Goal: Information Seeking & Learning: Learn about a topic

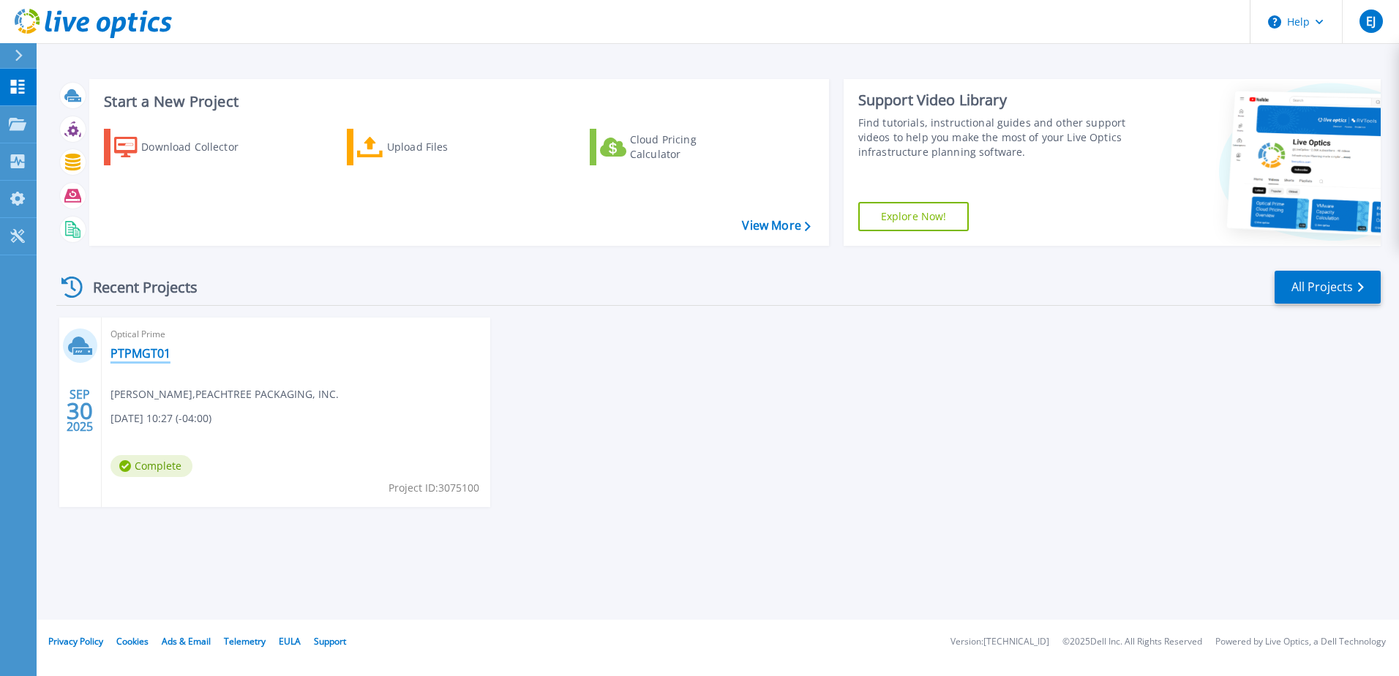
click at [126, 350] on link "PTPMGT01" at bounding box center [140, 353] width 60 height 15
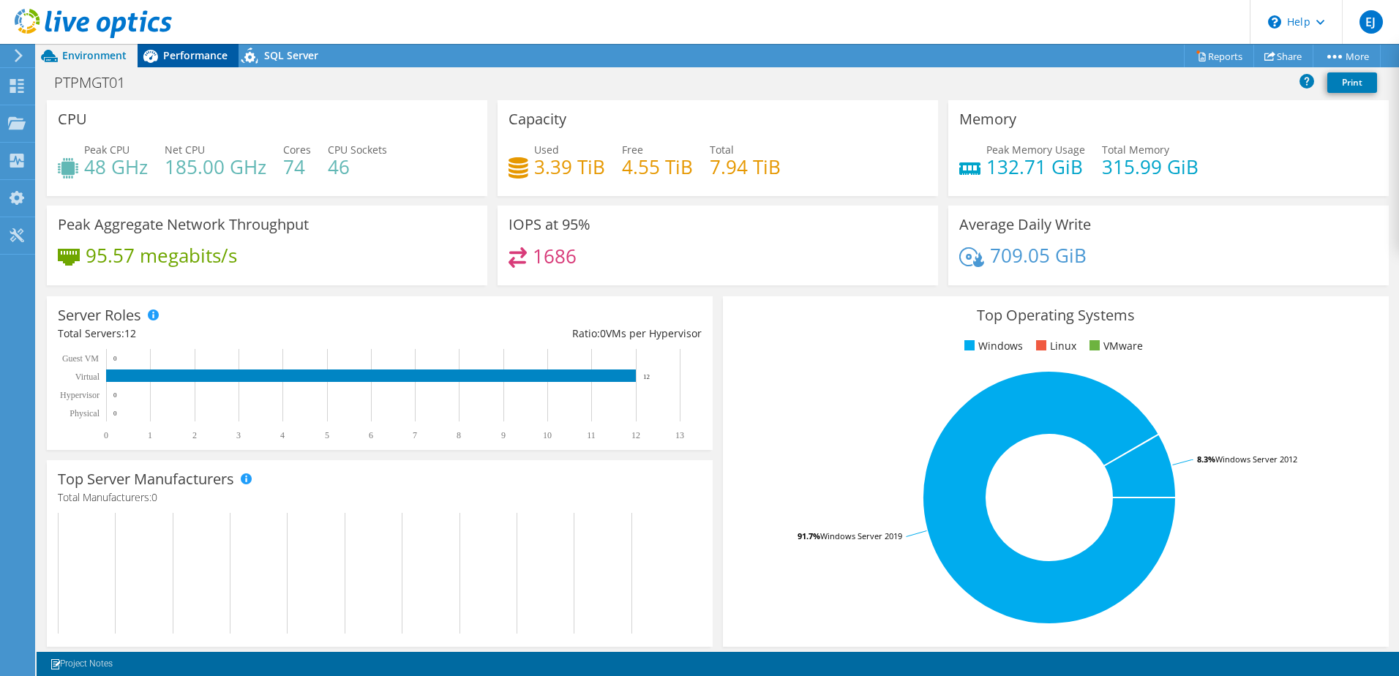
click at [196, 53] on span "Performance" at bounding box center [195, 55] width 64 height 14
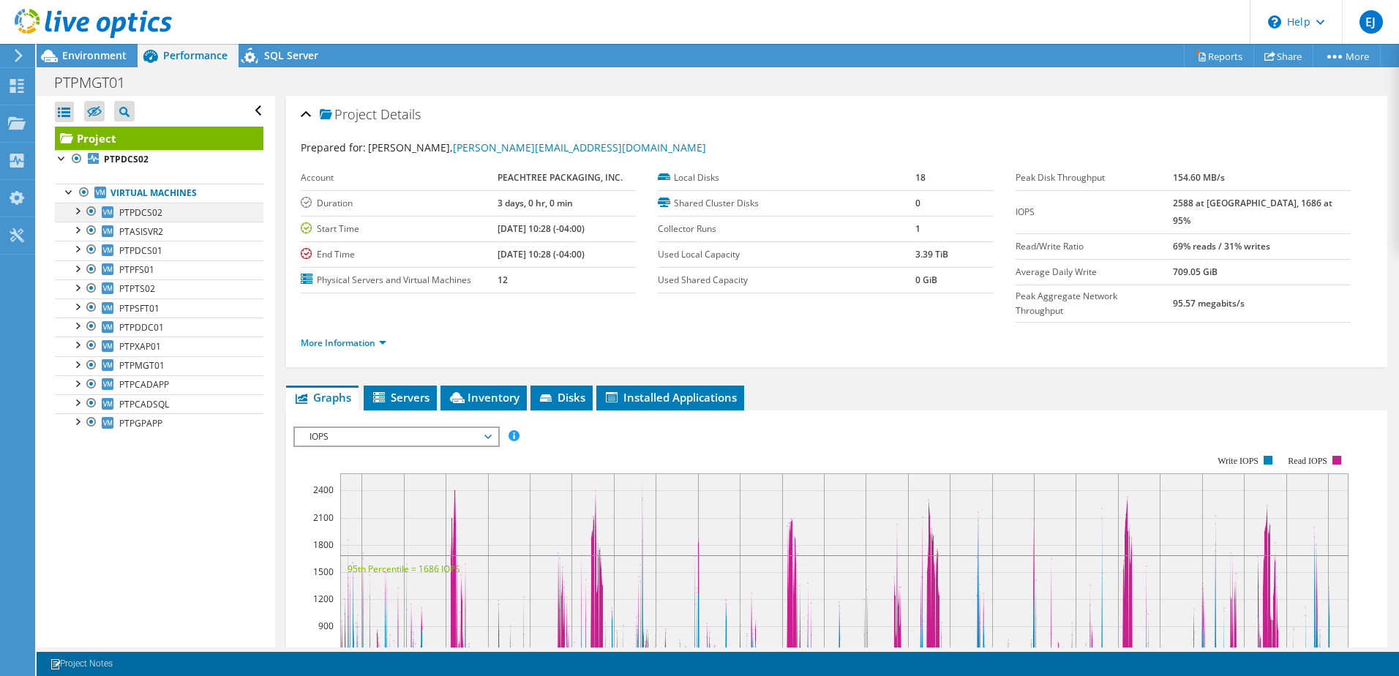
click at [76, 213] on div at bounding box center [76, 210] width 15 height 15
click at [85, 249] on div at bounding box center [84, 248] width 15 height 15
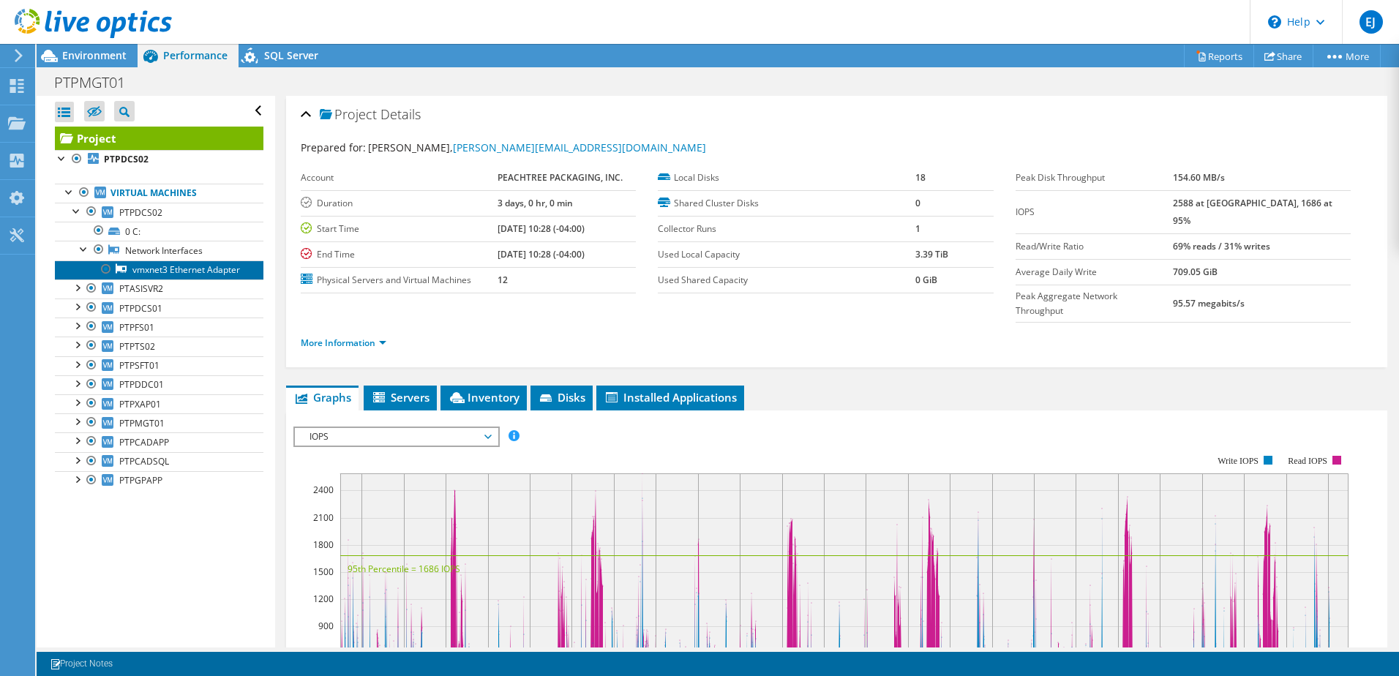
click at [188, 272] on link "vmxnet3 Ethernet Adapter" at bounding box center [159, 269] width 208 height 19
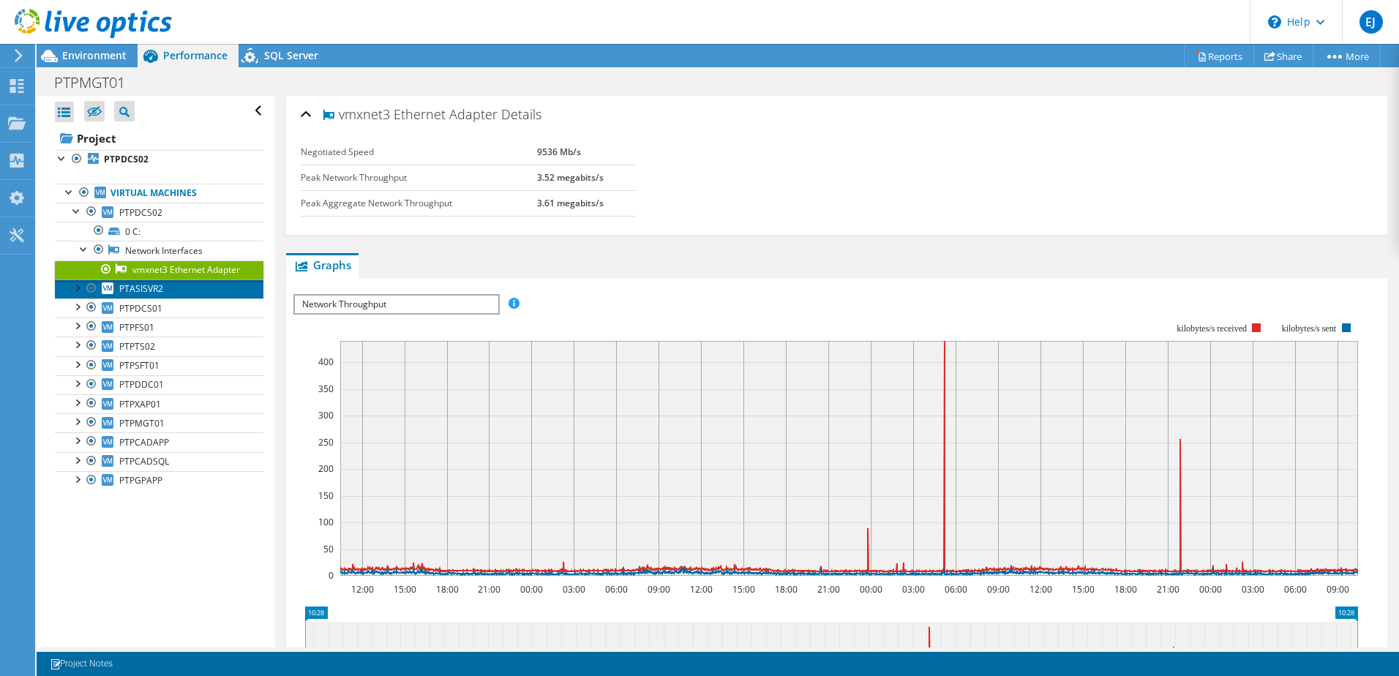
click at [168, 298] on link "PTASISVR2" at bounding box center [159, 288] width 208 height 19
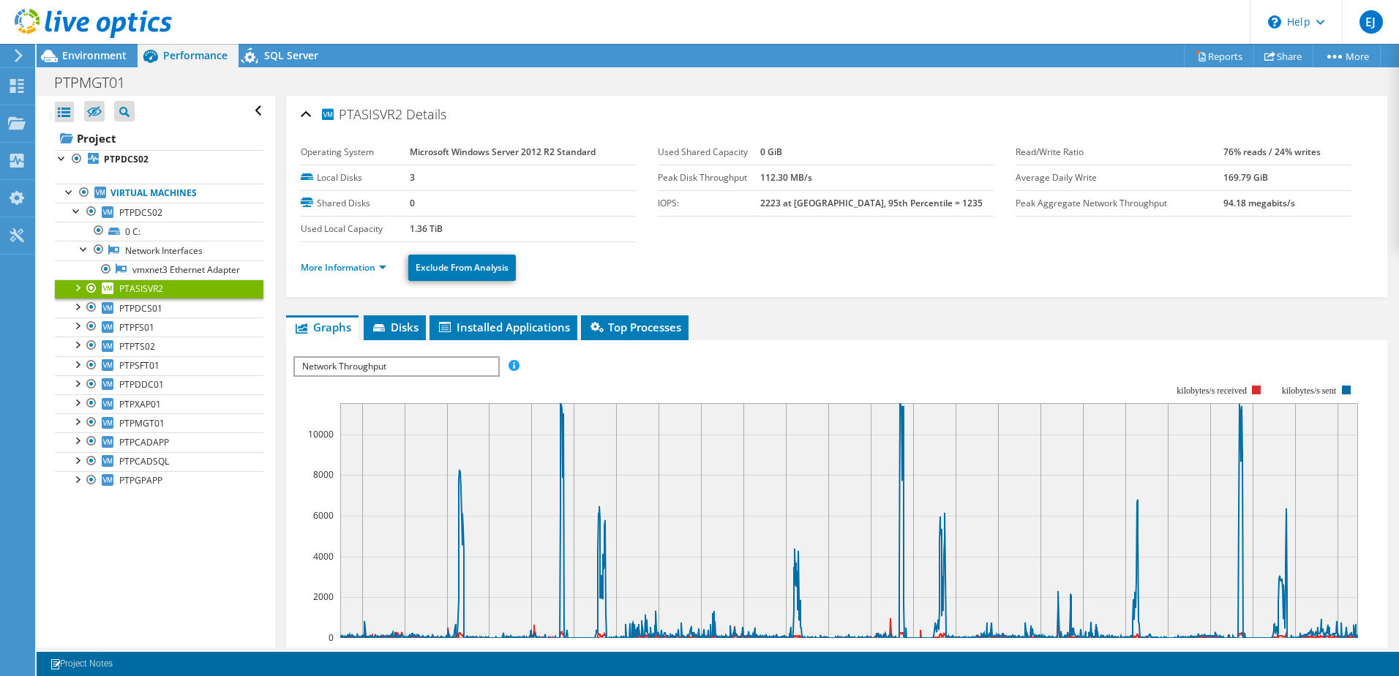
click at [78, 294] on div at bounding box center [76, 286] width 15 height 15
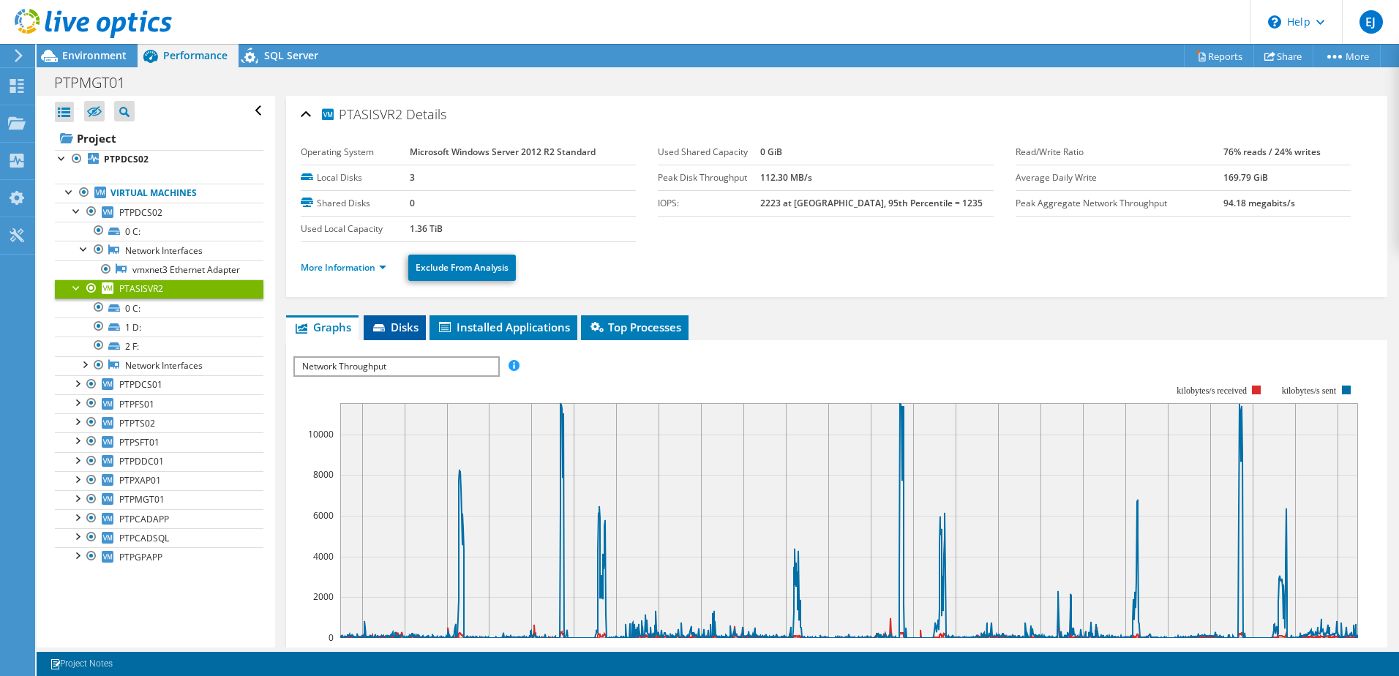
click at [408, 334] on span "Disks" at bounding box center [395, 327] width 48 height 15
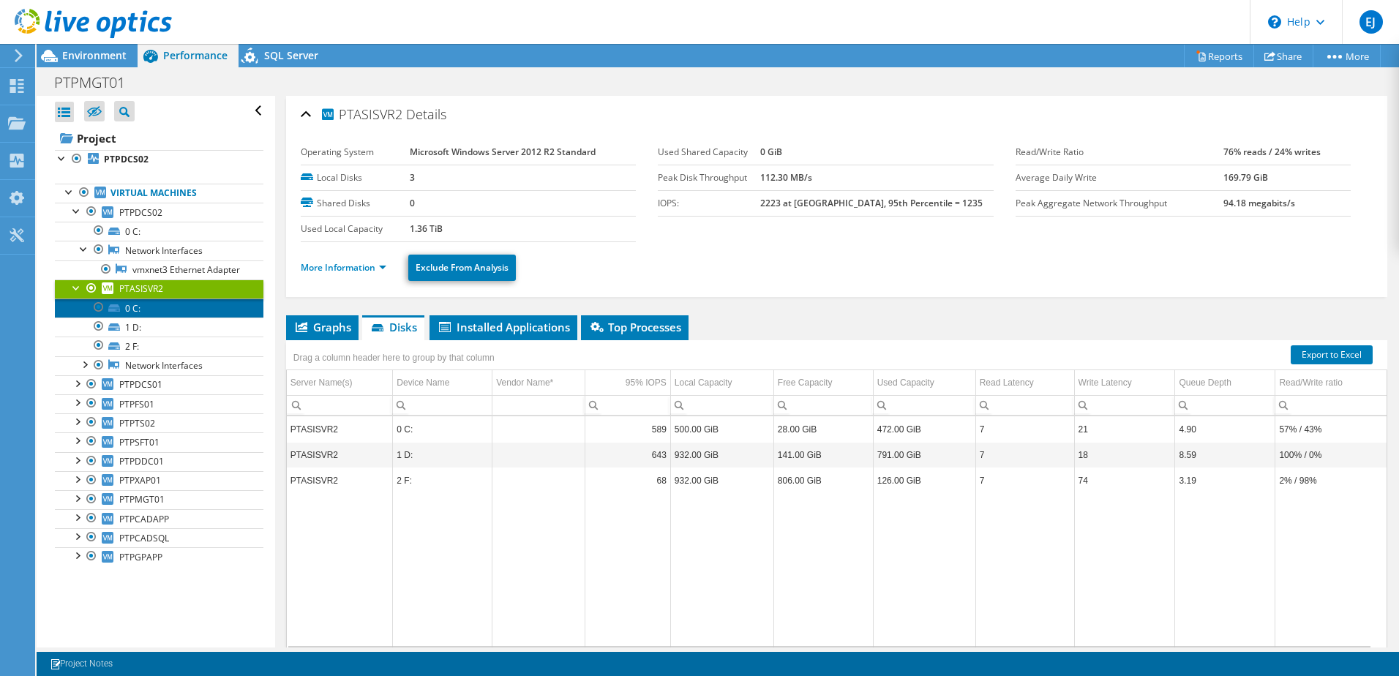
click at [144, 317] on link "0 C:" at bounding box center [159, 307] width 208 height 19
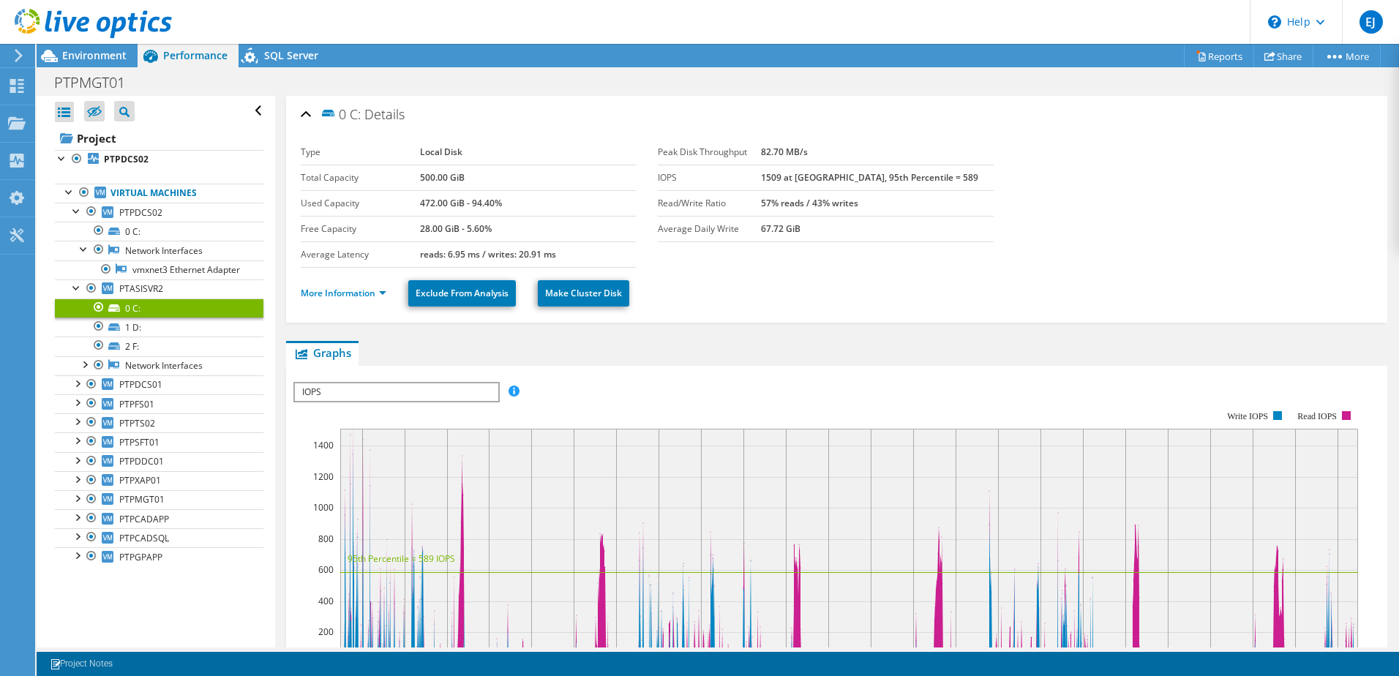
click at [380, 388] on span "IOPS" at bounding box center [396, 392] width 203 height 18
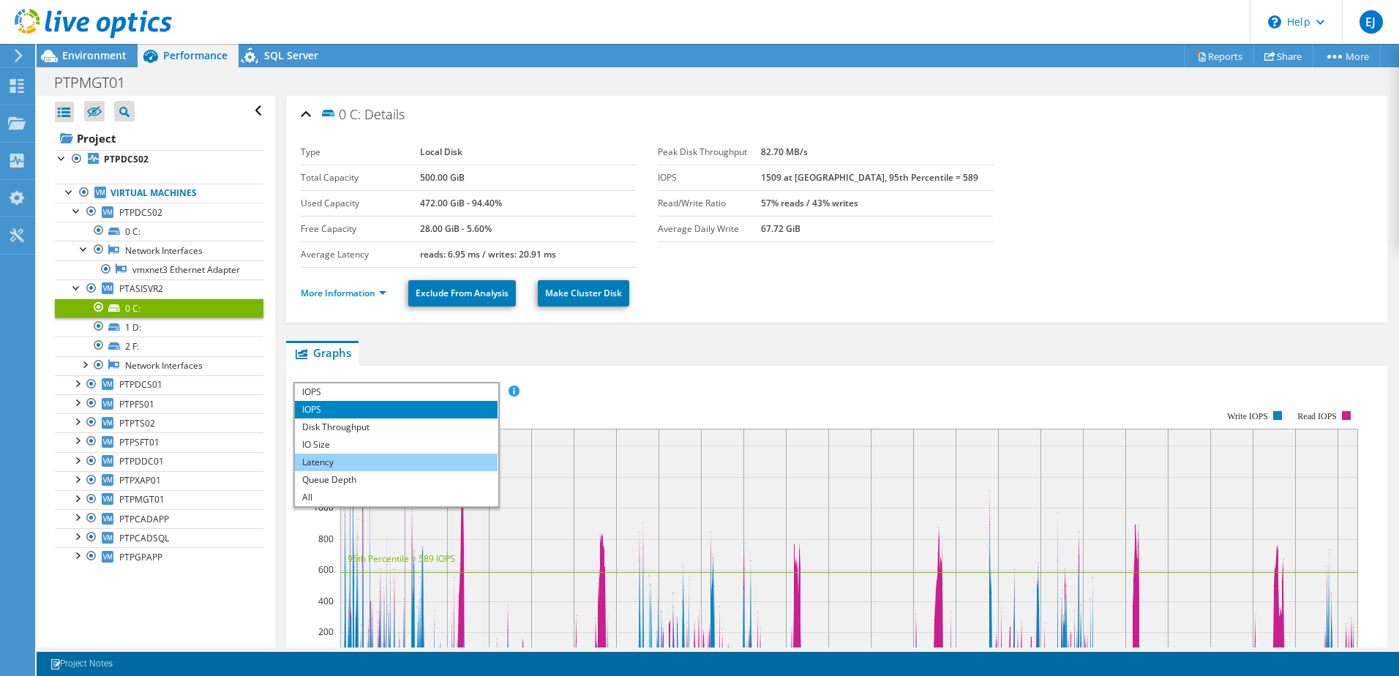
click at [337, 462] on li "Latency" at bounding box center [396, 463] width 203 height 18
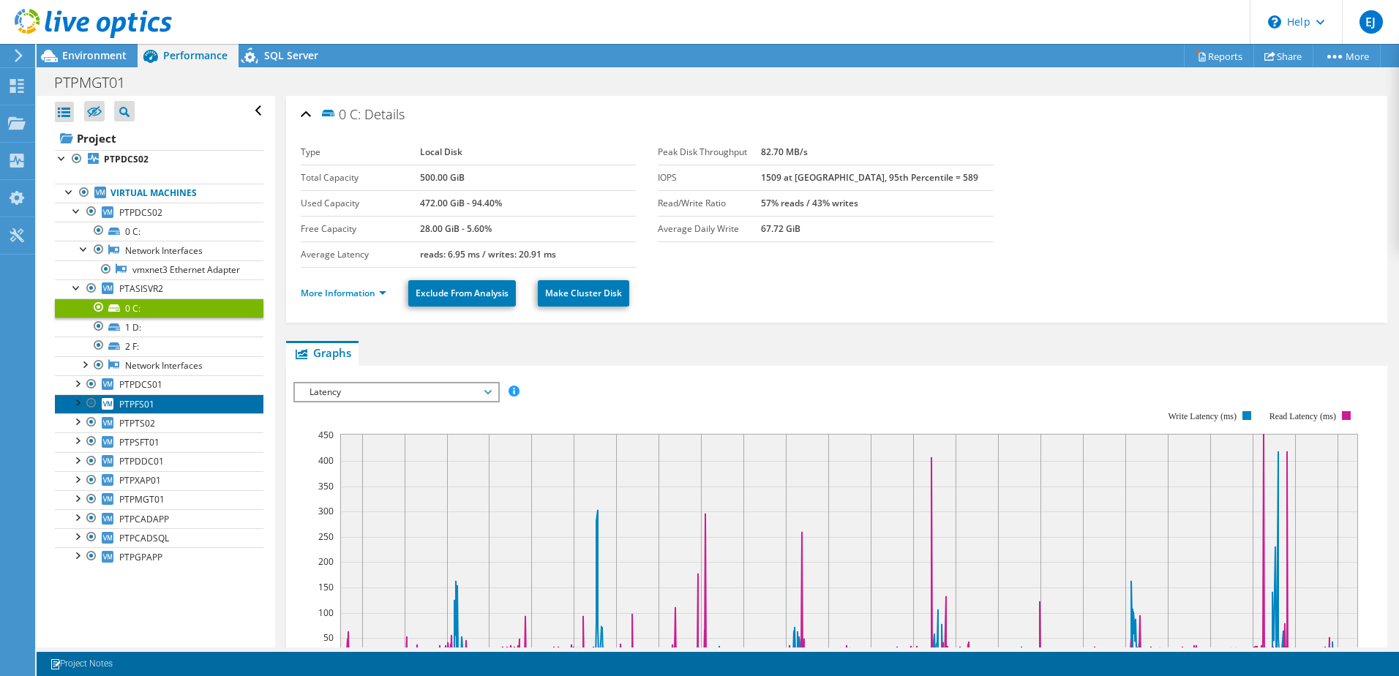
click at [146, 413] on link "PTPFS01" at bounding box center [159, 403] width 208 height 19
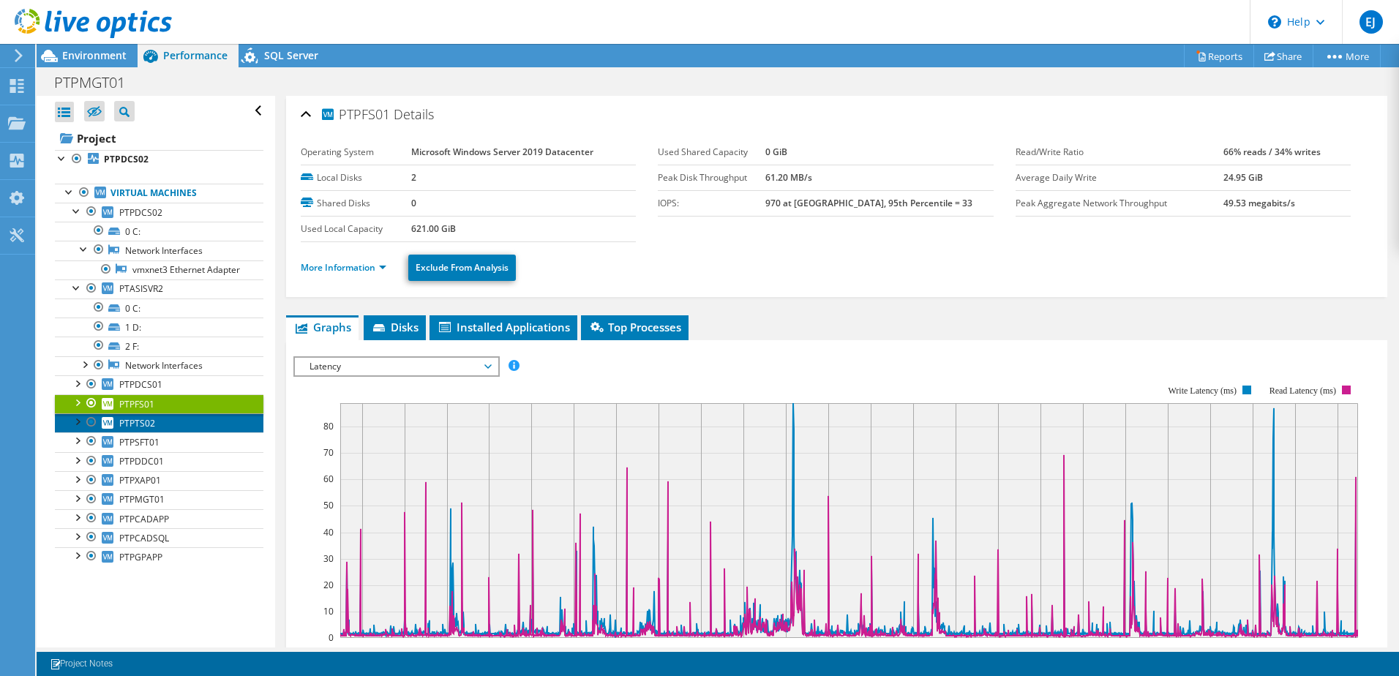
click at [159, 432] on link "PTPTS02" at bounding box center [159, 422] width 208 height 19
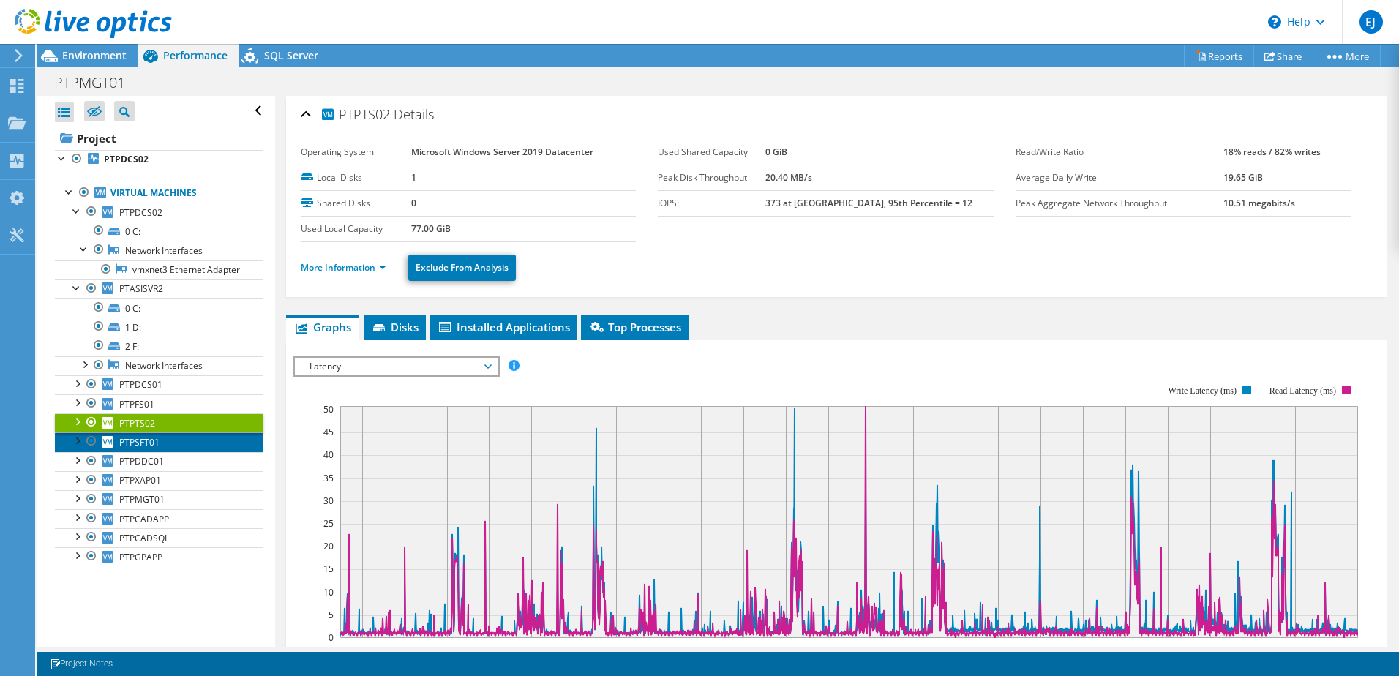
click at [156, 448] on span "PTPSFT01" at bounding box center [139, 442] width 40 height 12
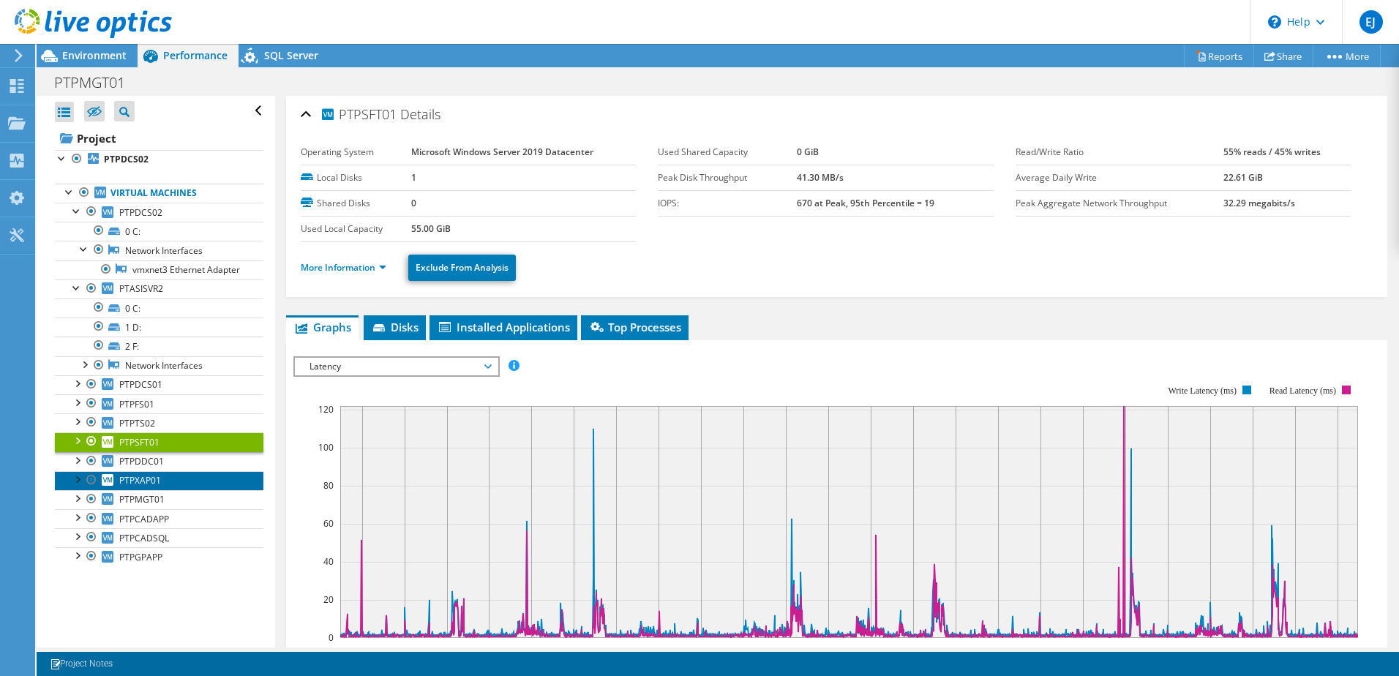
click at [149, 490] on link "PTPXAP01" at bounding box center [159, 480] width 208 height 19
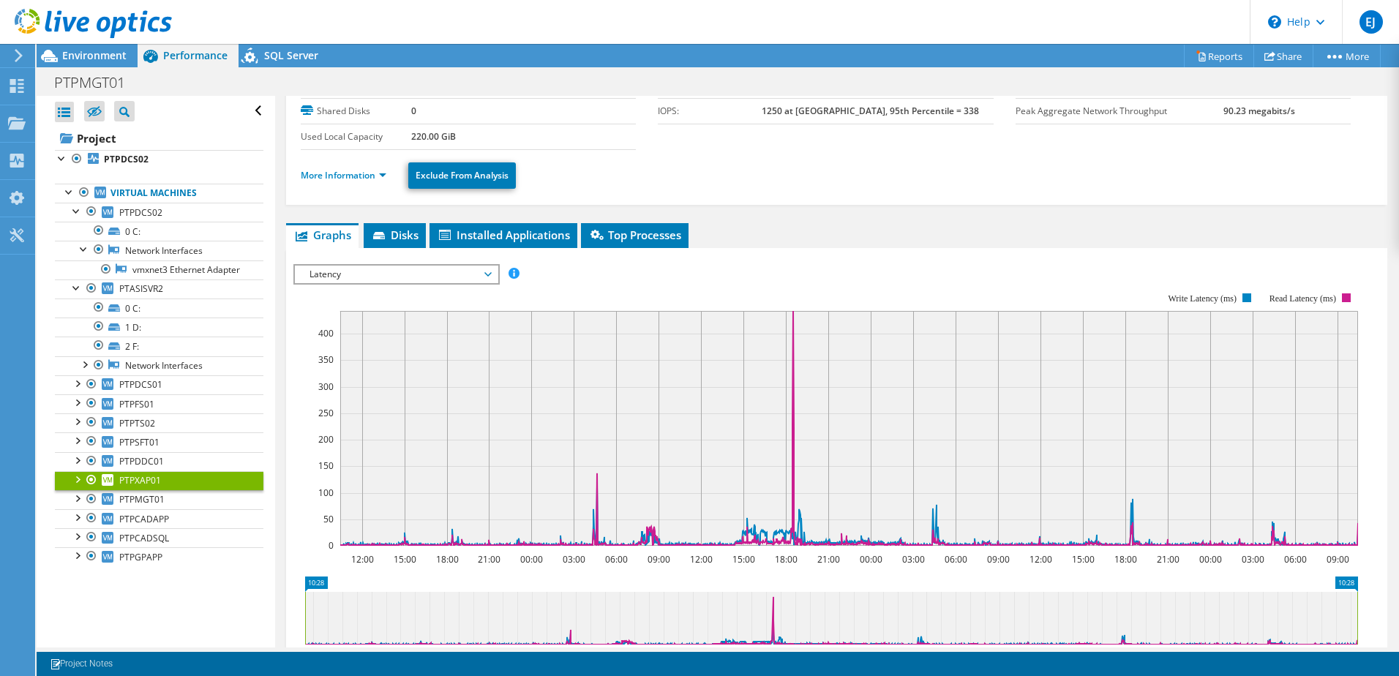
scroll to position [146, 0]
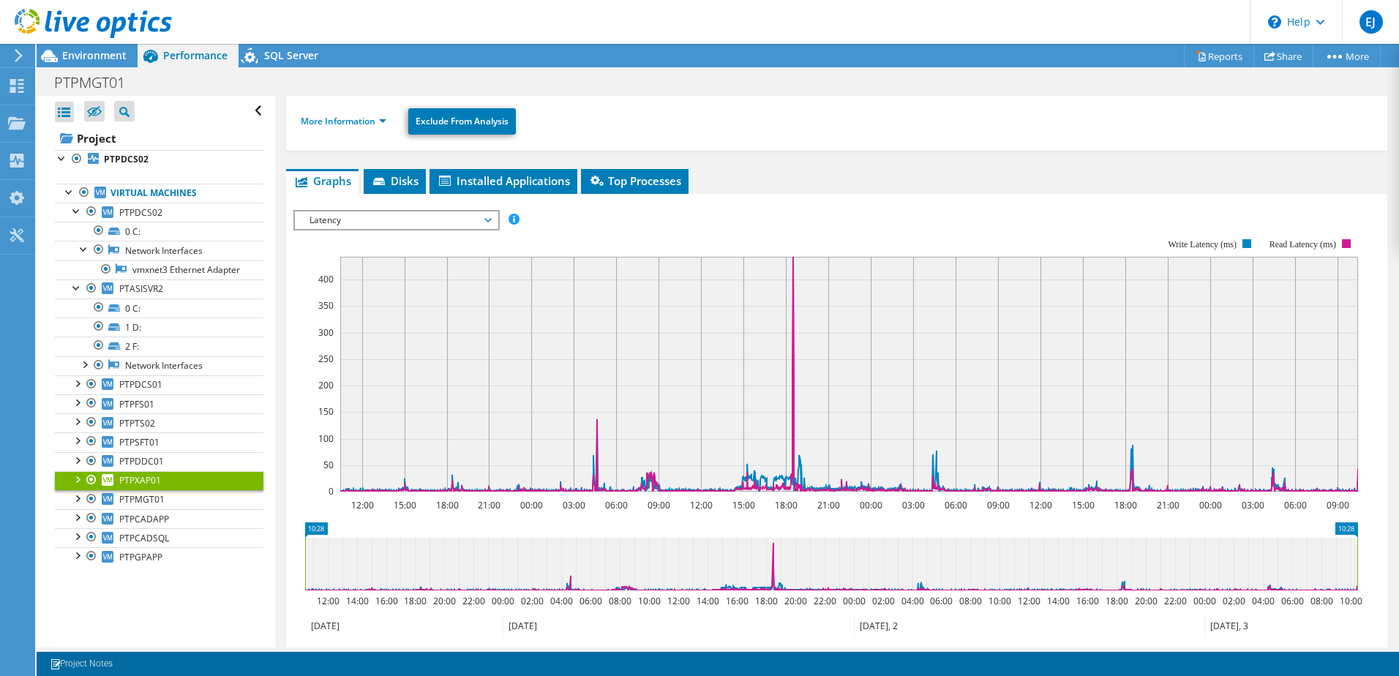
click at [483, 217] on span "Latency" at bounding box center [396, 220] width 188 height 18
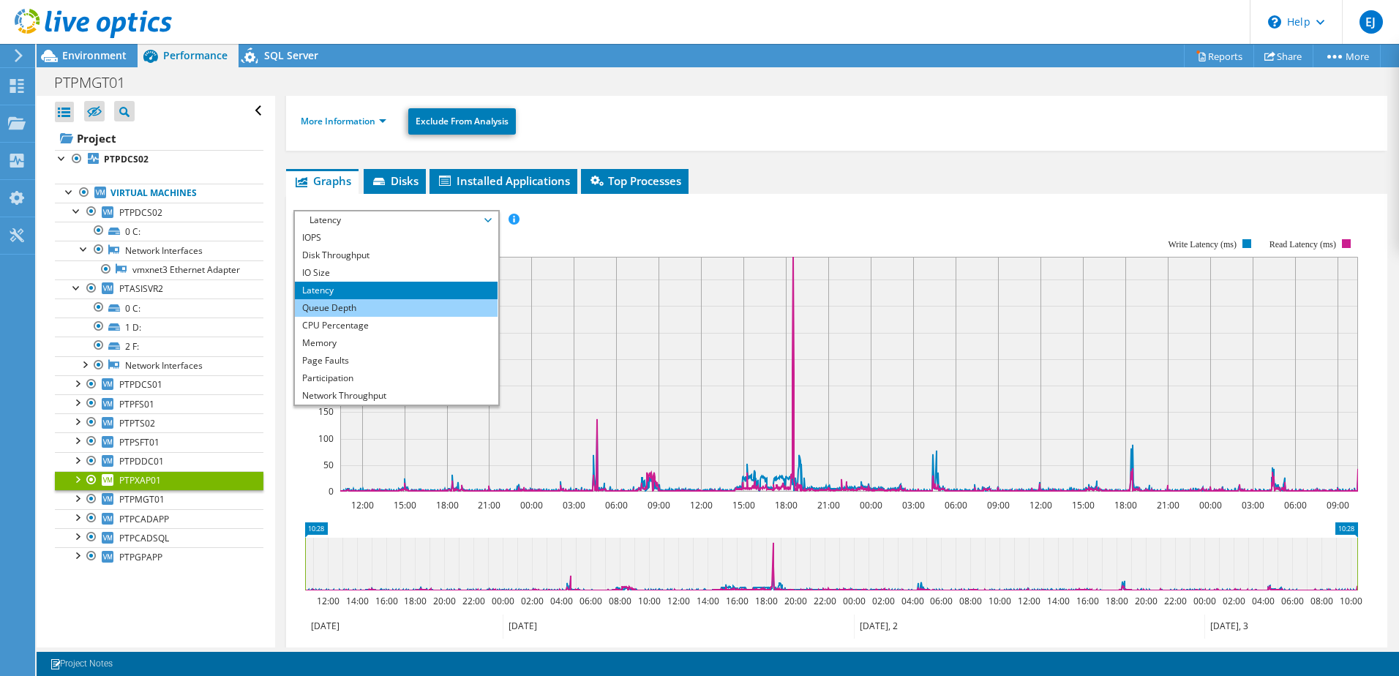
click at [395, 302] on li "Queue Depth" at bounding box center [396, 308] width 203 height 18
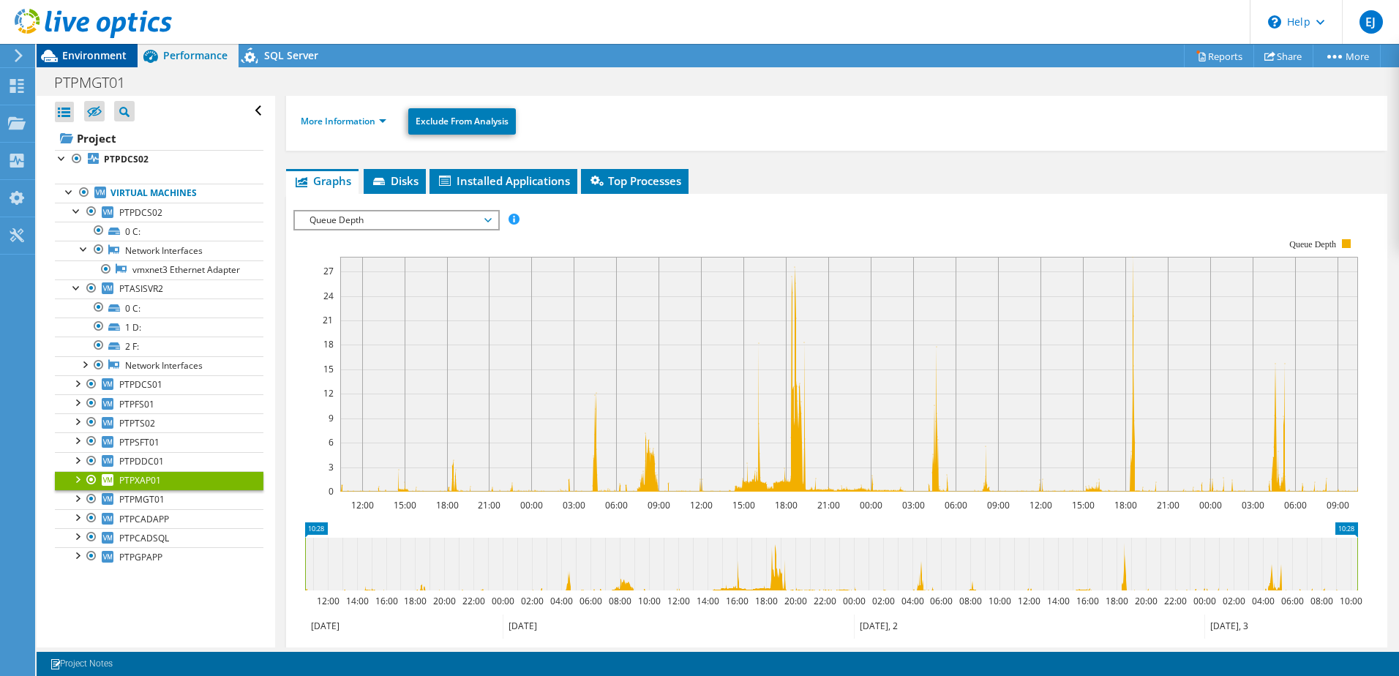
click at [112, 50] on span "Environment" at bounding box center [94, 55] width 64 height 14
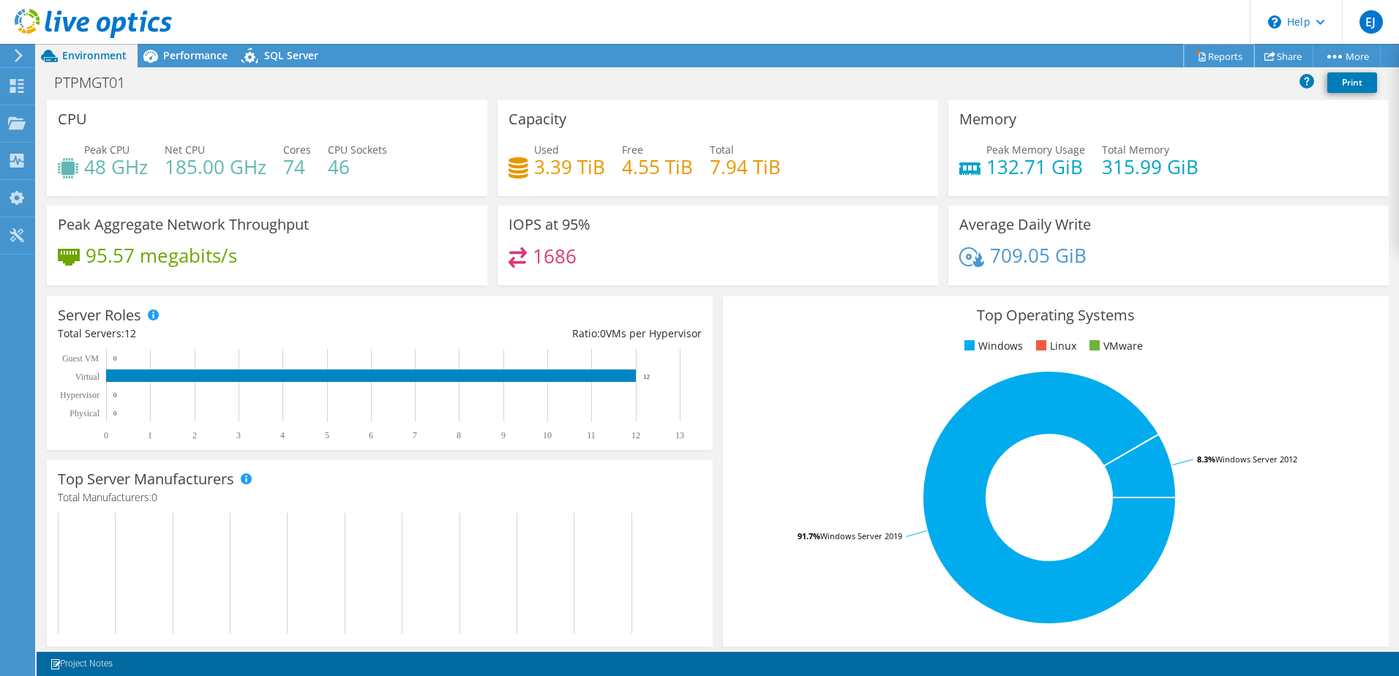
click at [1222, 56] on link "Reports" at bounding box center [1219, 56] width 70 height 23
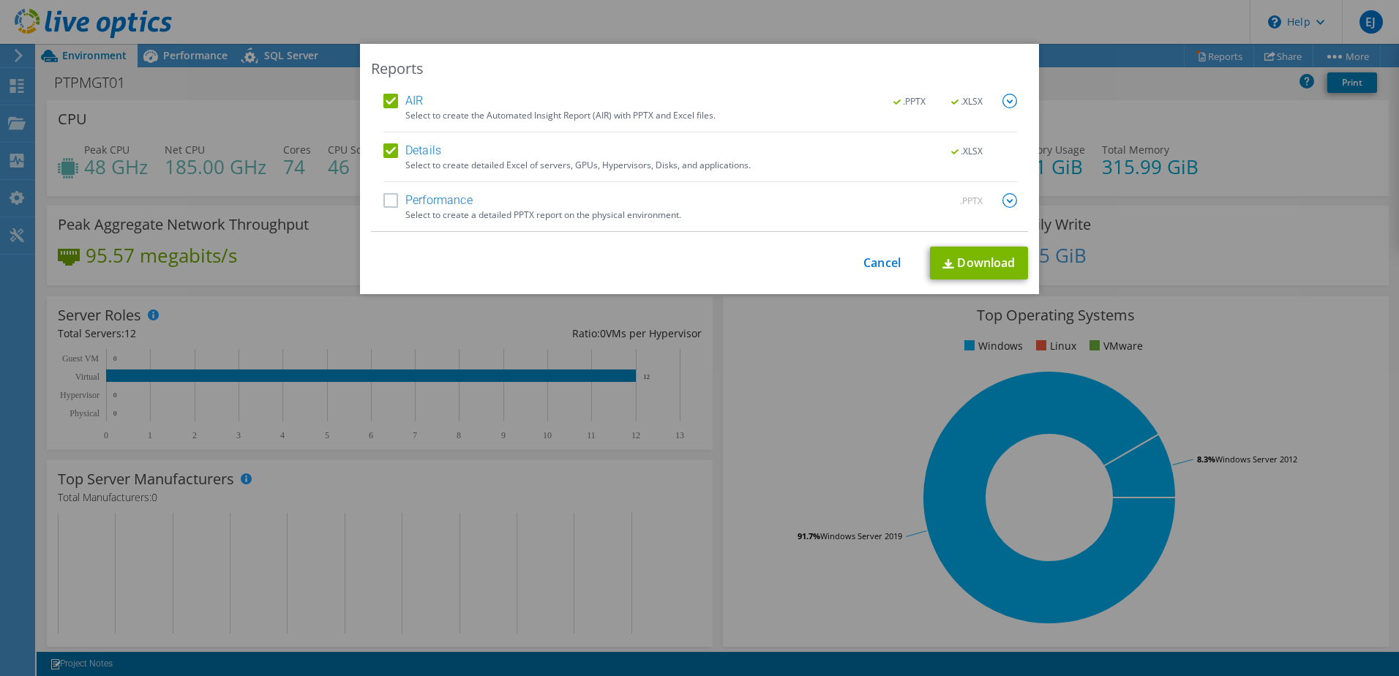
click at [387, 200] on label "Performance" at bounding box center [427, 200] width 89 height 15
click at [0, 0] on input "Performance" at bounding box center [0, 0] width 0 height 0
click at [981, 260] on link "Download" at bounding box center [979, 263] width 98 height 33
click at [860, 271] on div "This process may take a while, please wait... Cancel Download" at bounding box center [699, 263] width 657 height 33
click at [863, 266] on link "Cancel" at bounding box center [881, 263] width 37 height 14
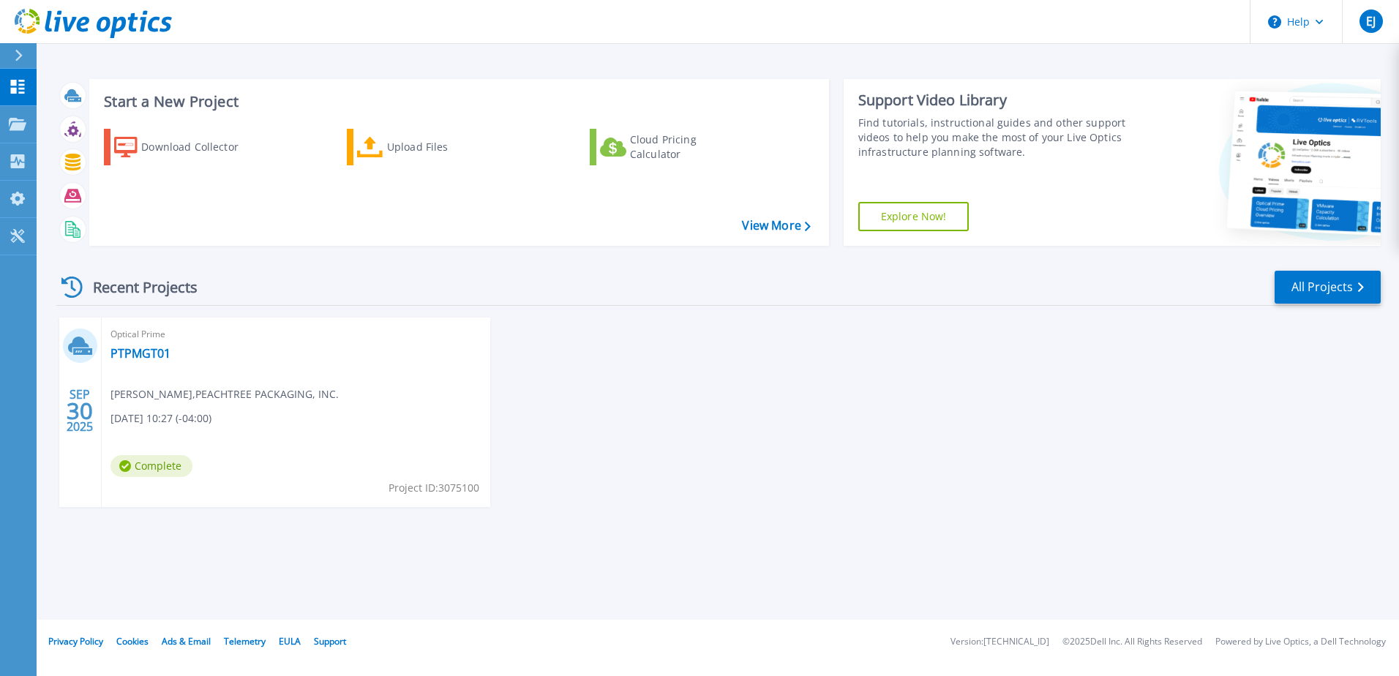
click at [21, 123] on icon at bounding box center [18, 124] width 18 height 12
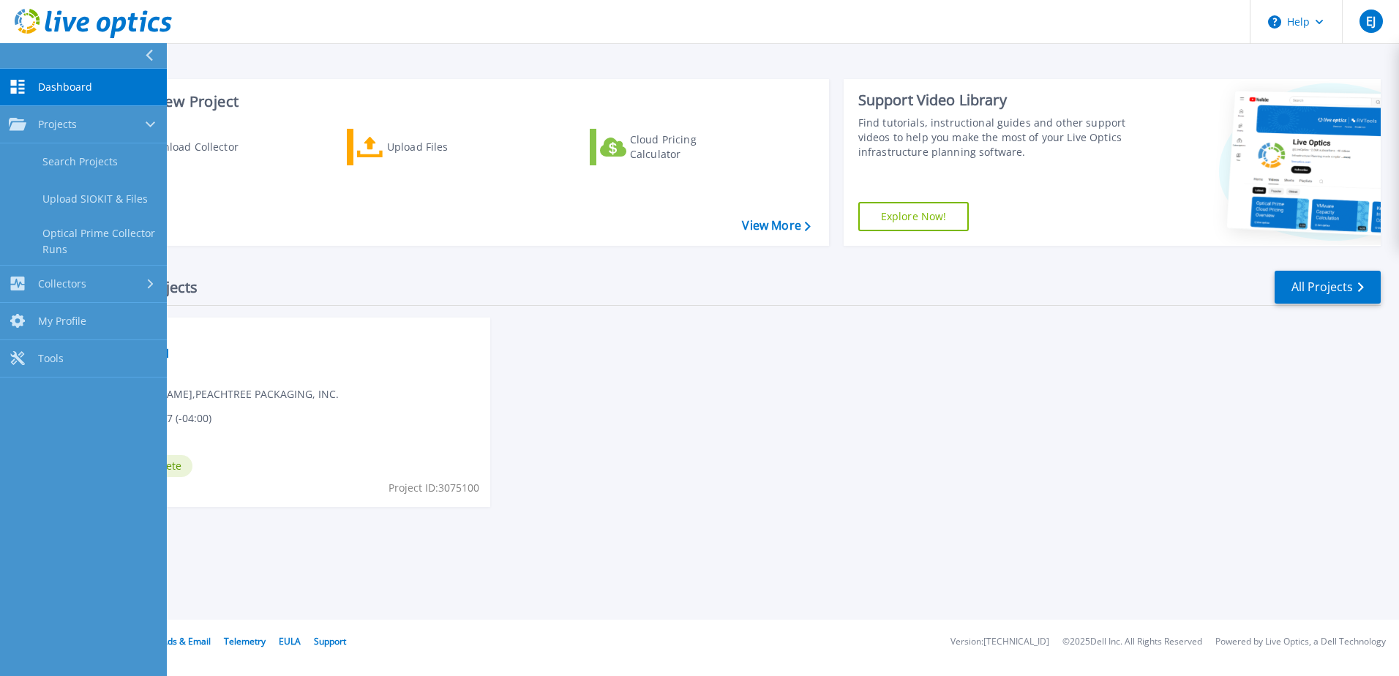
click at [917, 331] on div "SEP 30 2025 Optical Prime PTPMGT01 Edward Johnson , PEACHTREE PACKAGING, INC. 0…" at bounding box center [713, 426] width 1336 height 219
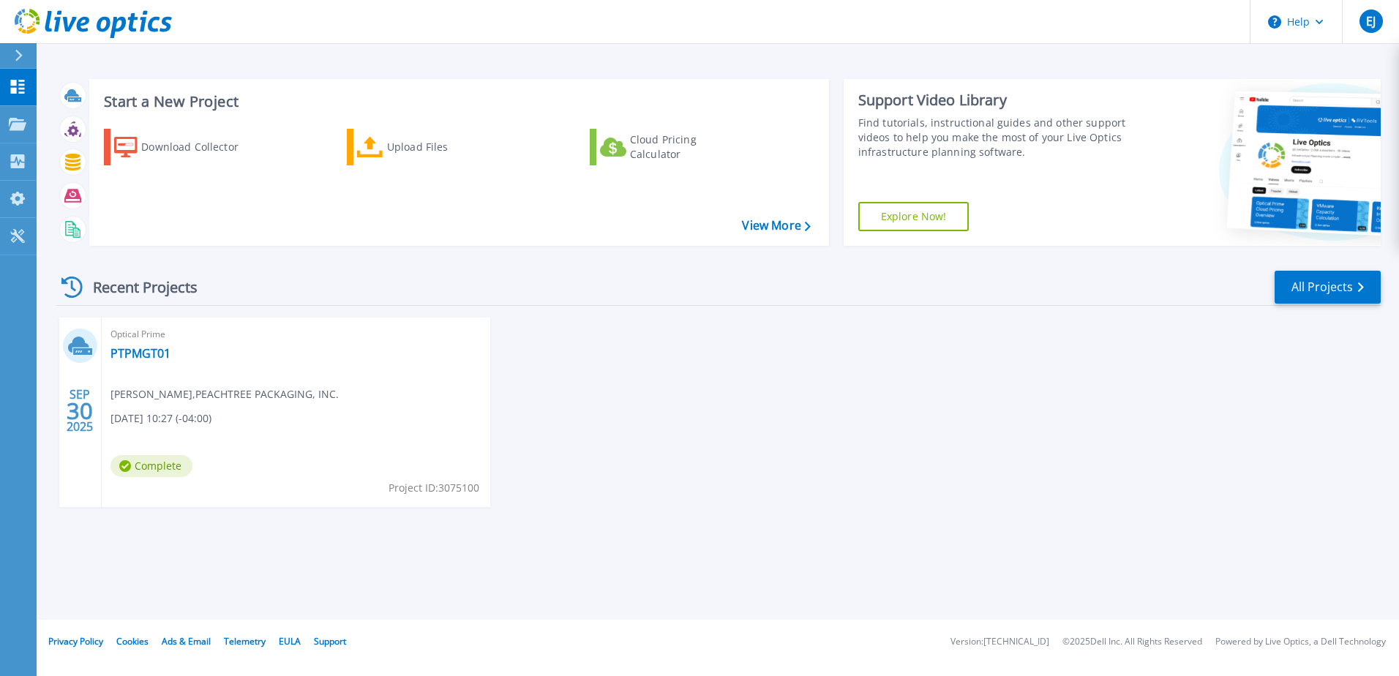
click at [154, 467] on span "Complete" at bounding box center [151, 466] width 82 height 22
click at [133, 352] on link "PTPMGT01" at bounding box center [140, 353] width 60 height 15
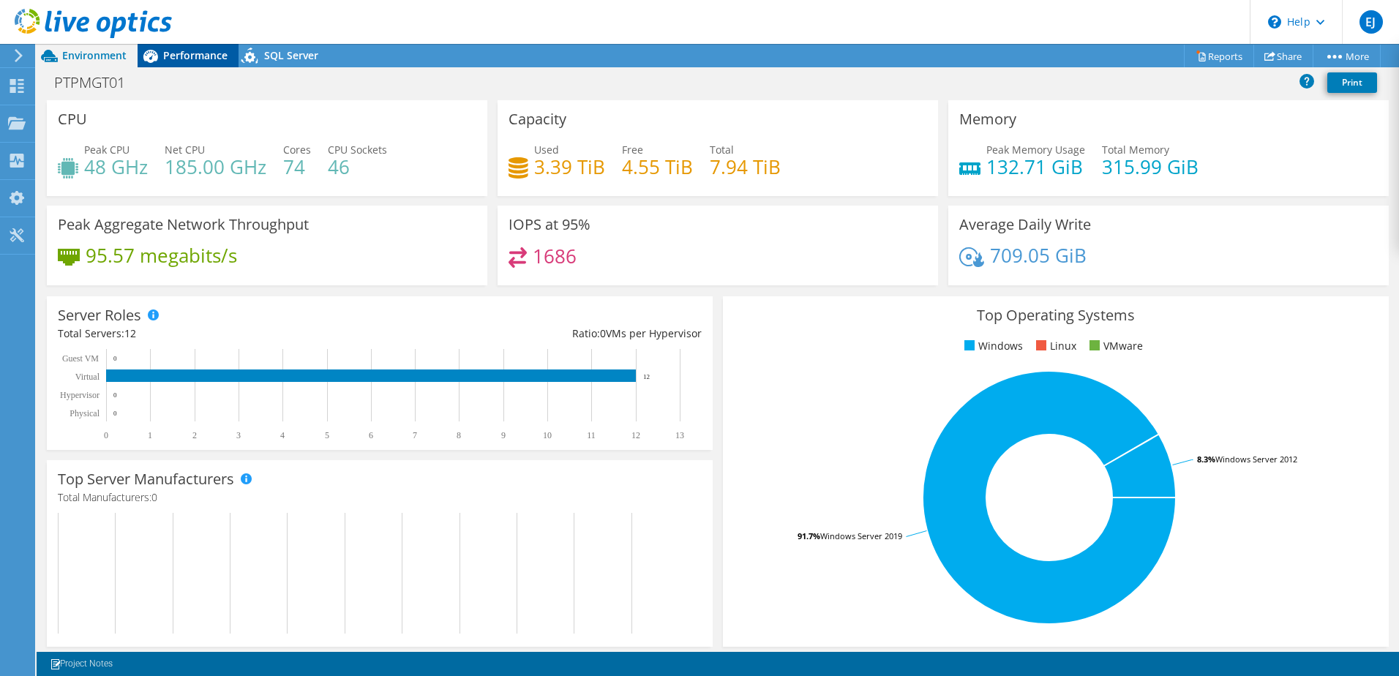
click at [217, 59] on span "Performance" at bounding box center [195, 55] width 64 height 14
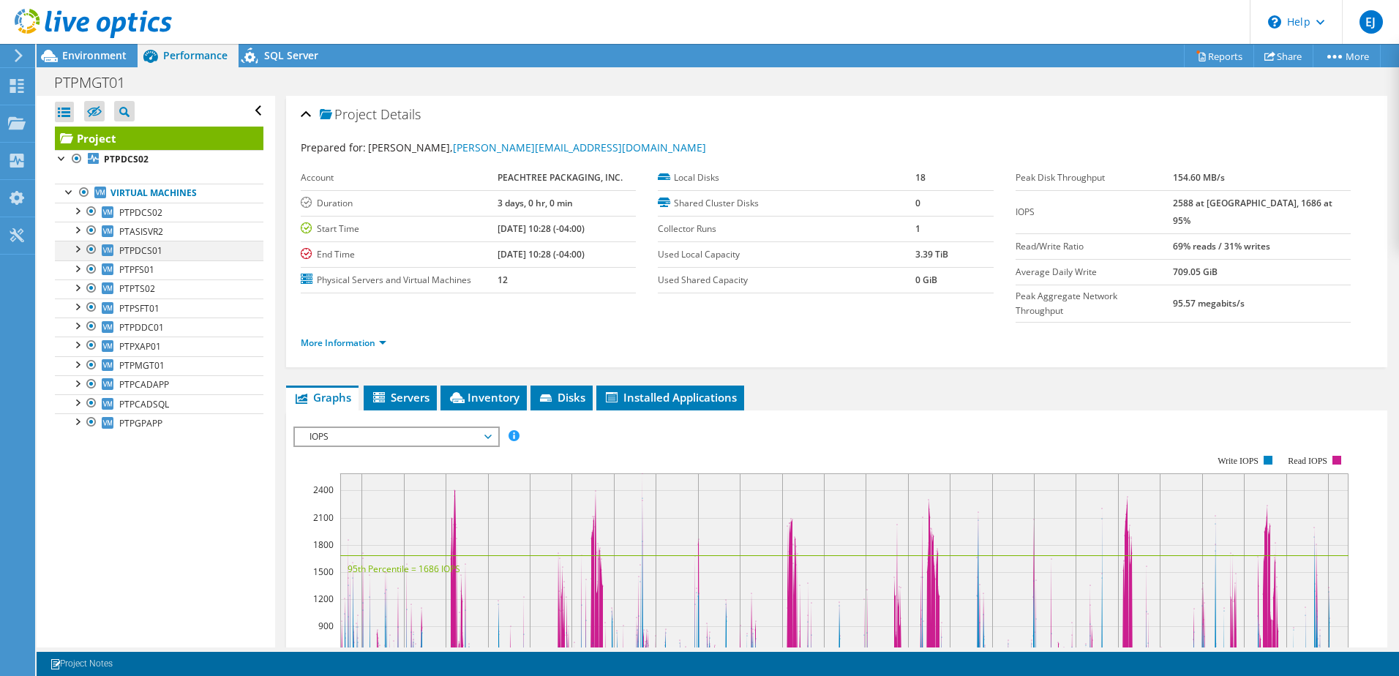
click at [89, 246] on div at bounding box center [91, 250] width 15 height 18
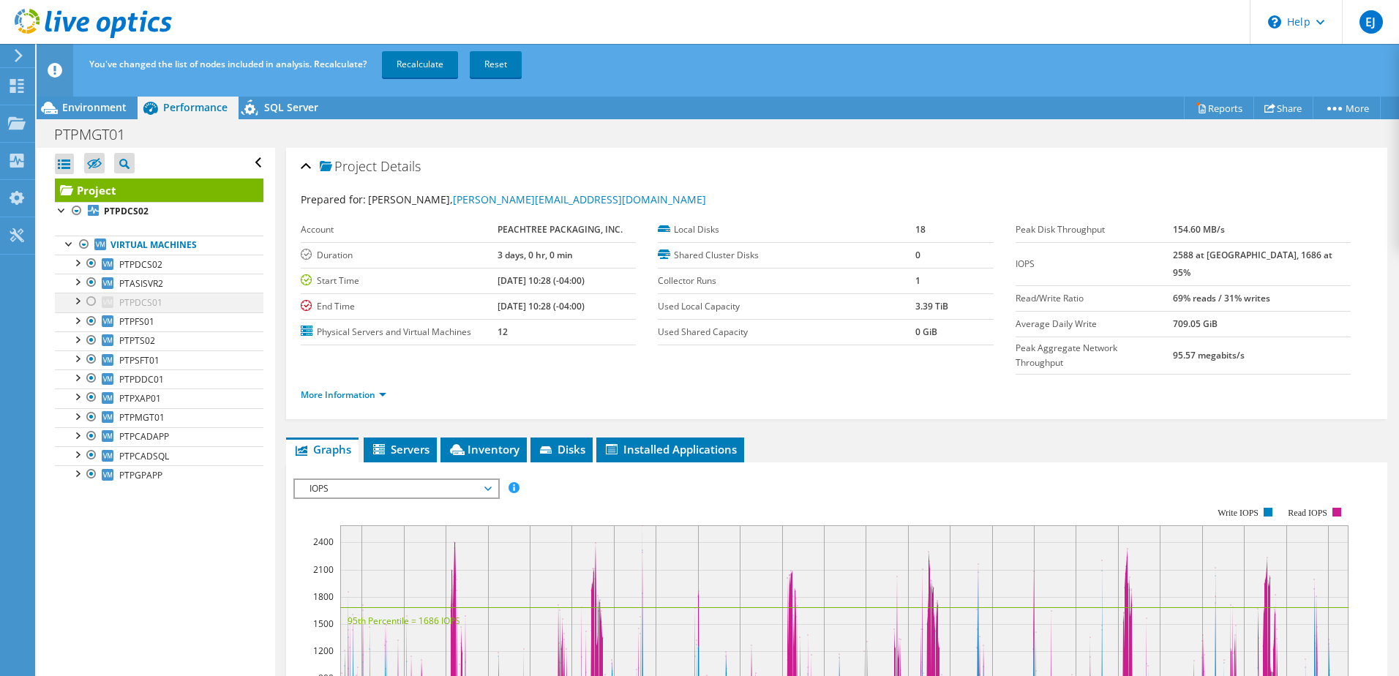
click at [86, 304] on div at bounding box center [91, 302] width 15 height 18
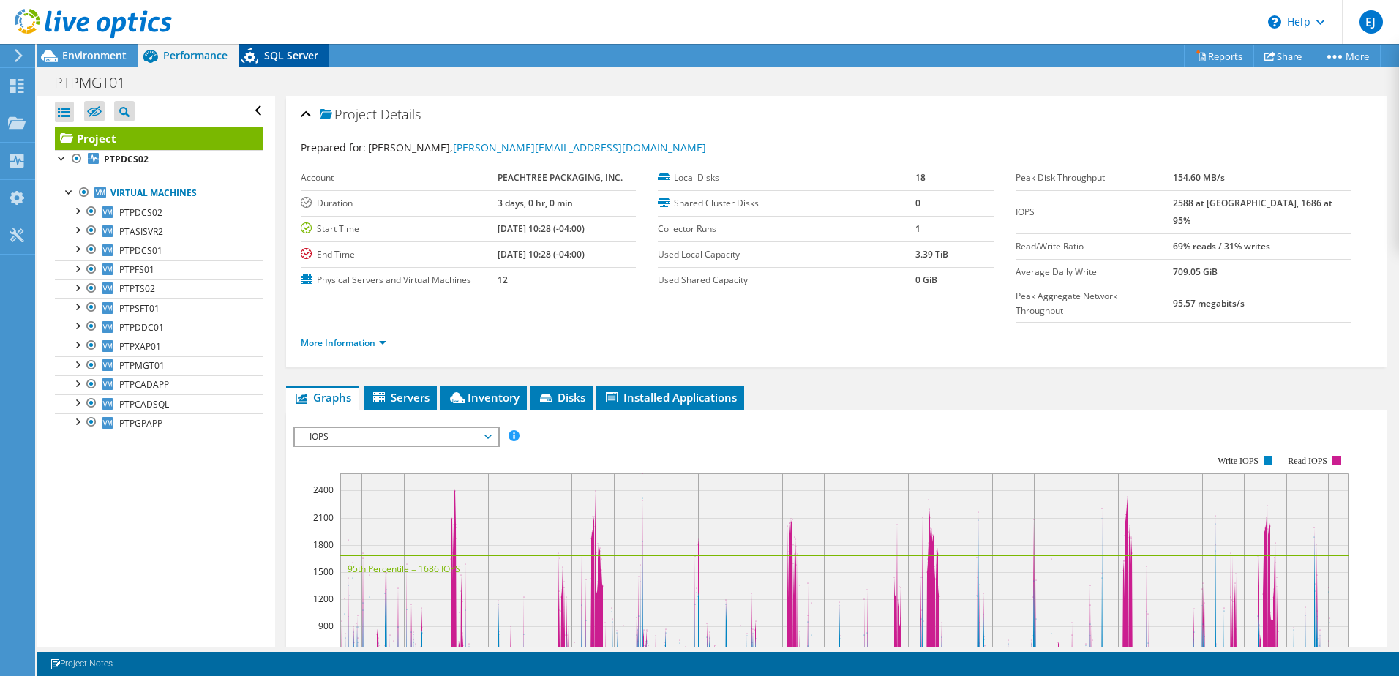
click at [259, 53] on icon at bounding box center [251, 58] width 26 height 30
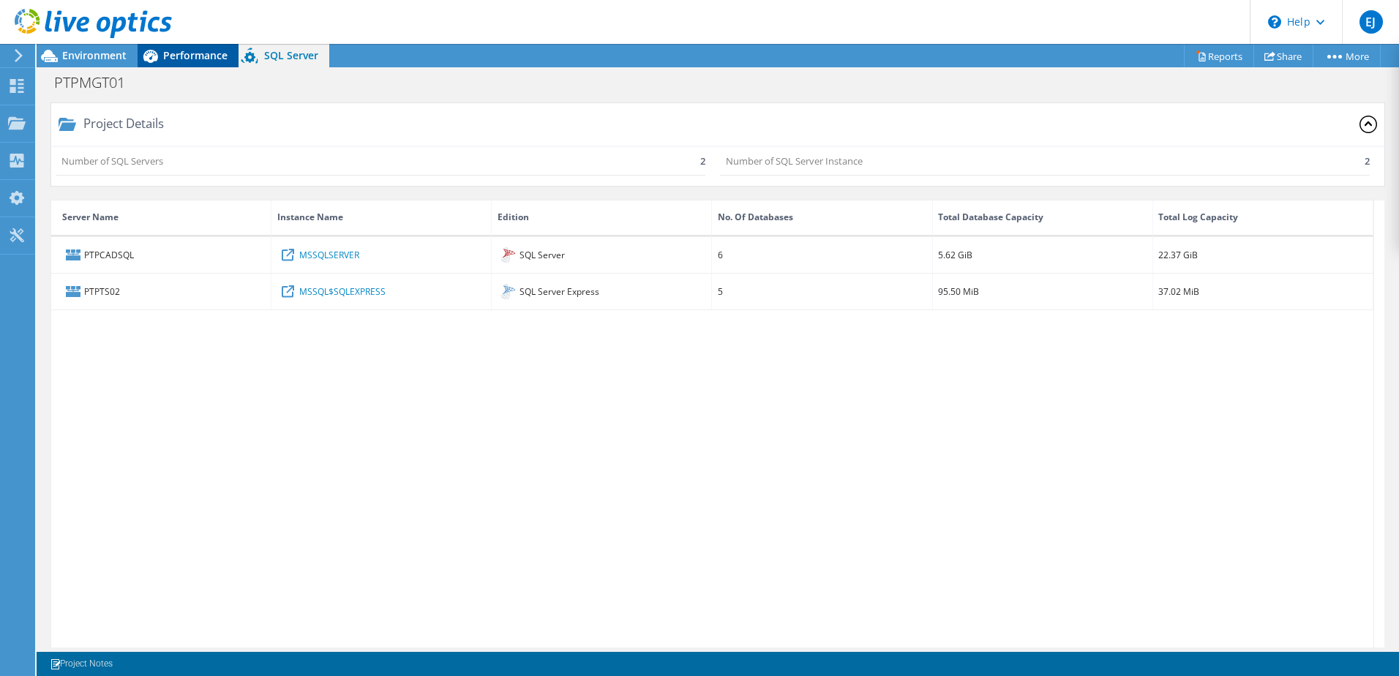
click at [194, 51] on span "Performance" at bounding box center [195, 55] width 64 height 14
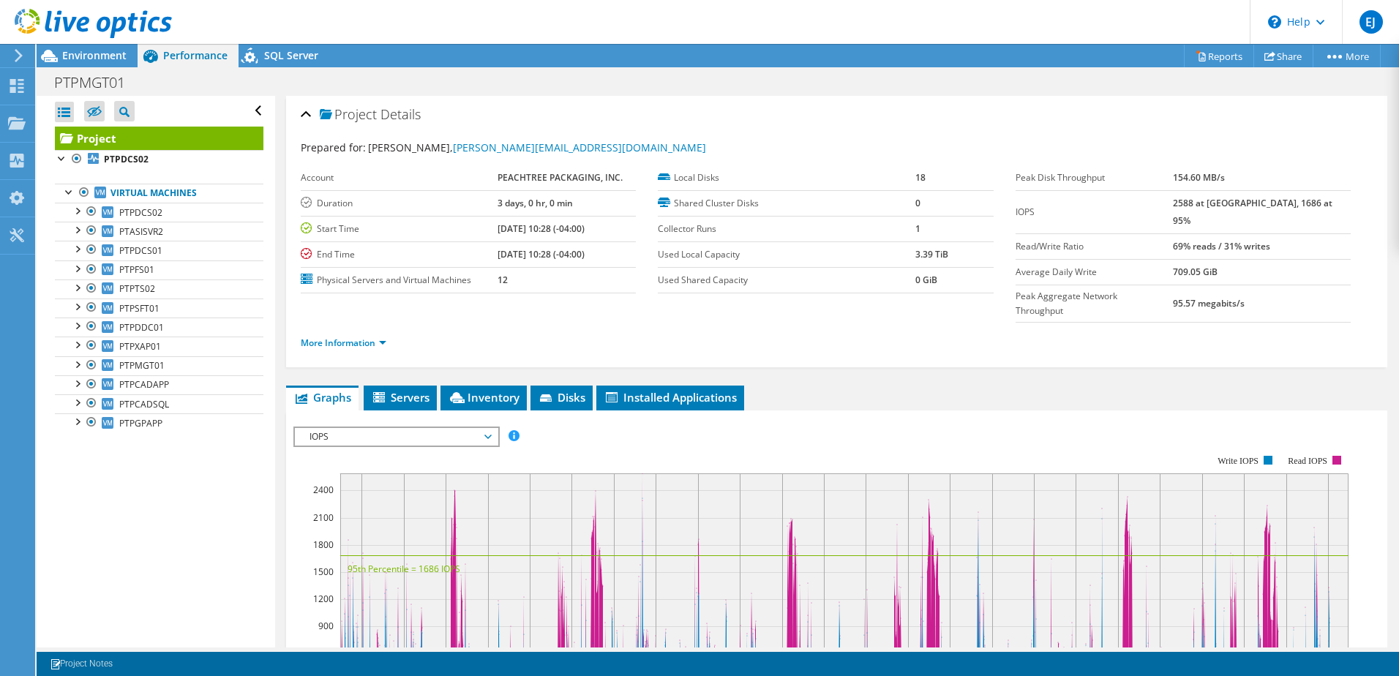
click at [309, 43] on header "EJ End User Edward Johnson edwardj@peachtreepackaging.com PEACHTREE PACKAGING, …" at bounding box center [699, 22] width 1399 height 44
click at [302, 52] on span "SQL Server" at bounding box center [291, 55] width 54 height 14
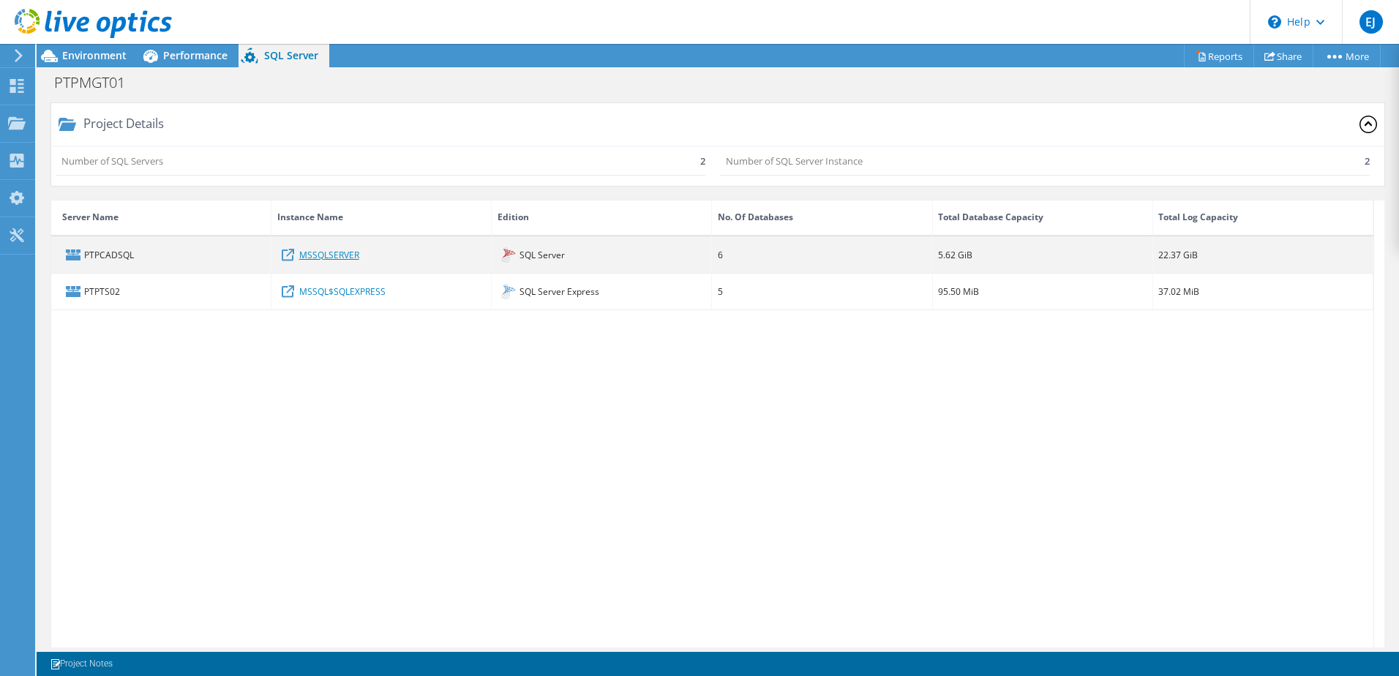
click at [342, 255] on link "MSSQLSERVER" at bounding box center [329, 255] width 60 height 16
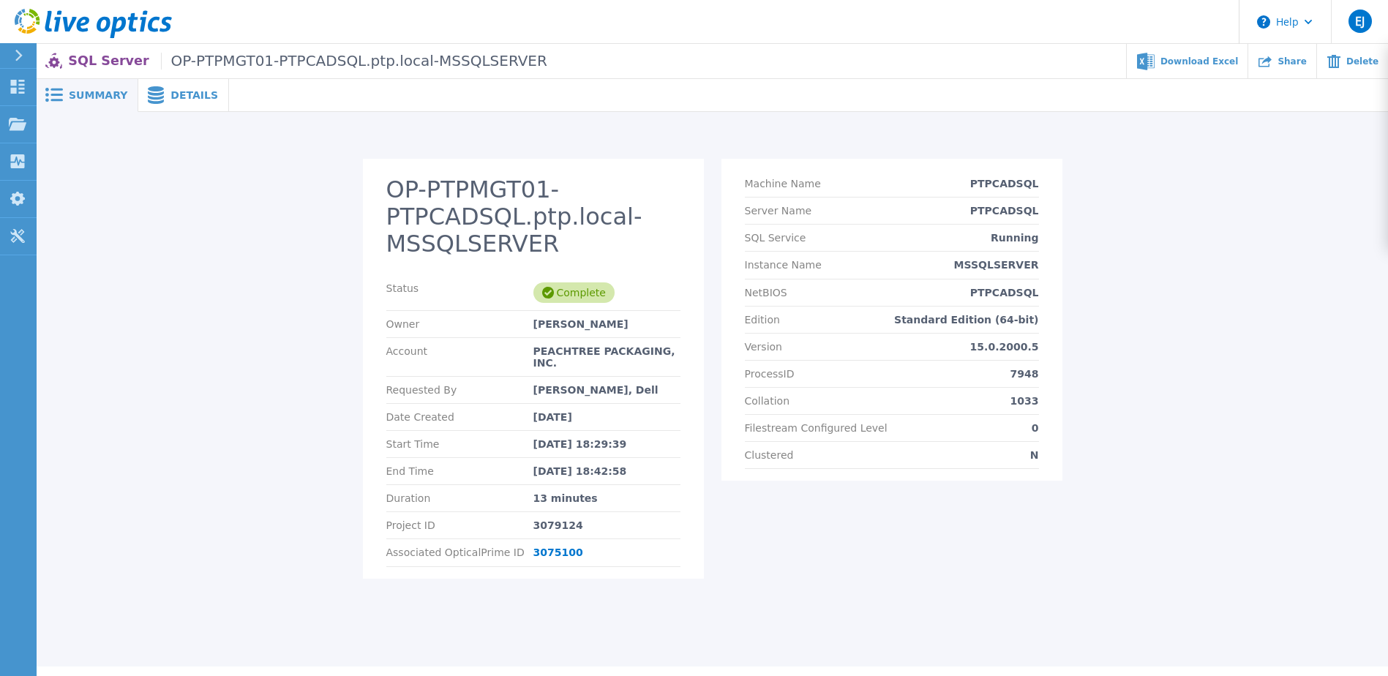
click at [206, 101] on div "Details" at bounding box center [183, 95] width 91 height 33
